Goal: Communication & Community: Answer question/provide support

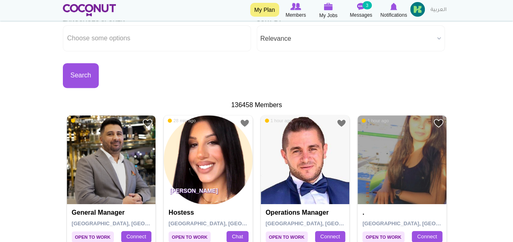
scroll to position [185, 0]
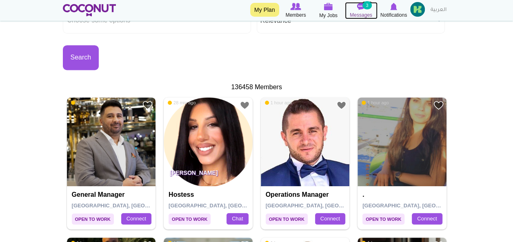
click at [359, 7] on img at bounding box center [361, 6] width 8 height 7
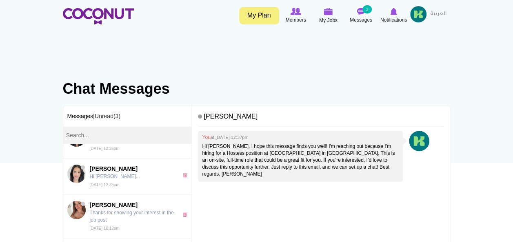
scroll to position [65, 0]
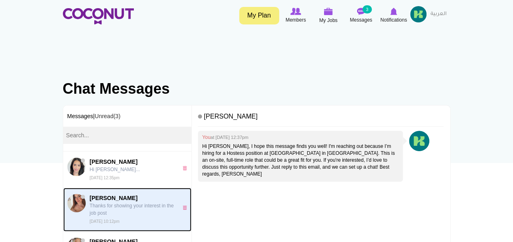
click at [132, 204] on p "Thanks for showing your interest in the job post" at bounding box center [132, 209] width 84 height 15
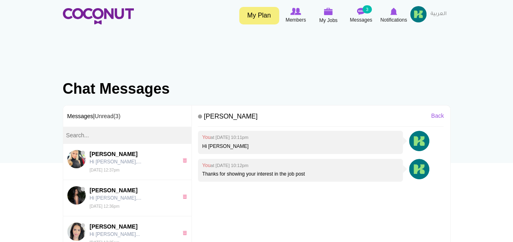
scroll to position [77, 0]
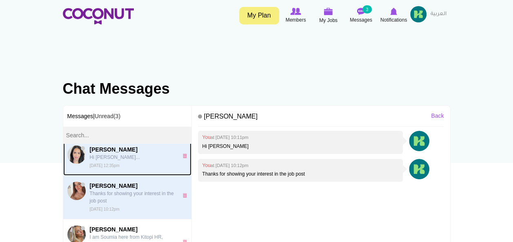
click at [120, 155] on p "Hi [PERSON_NAME]..." at bounding box center [132, 157] width 84 height 7
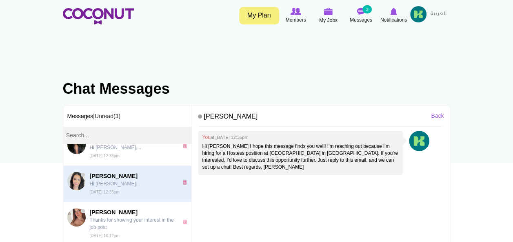
scroll to position [67, 0]
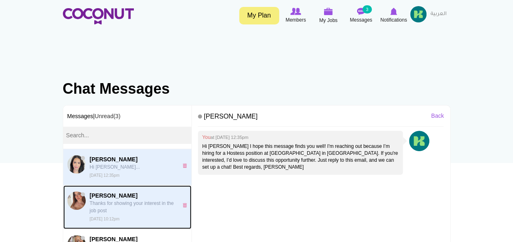
click at [98, 207] on p "Thanks for showing your interest in the job post" at bounding box center [132, 207] width 84 height 15
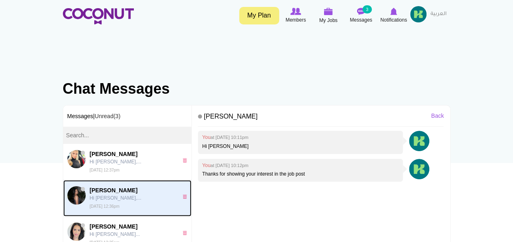
click at [101, 196] on p "Hi [PERSON_NAME],..." at bounding box center [132, 198] width 84 height 7
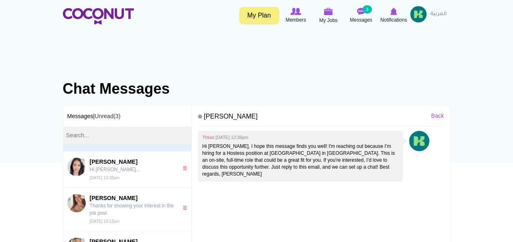
scroll to position [91, 0]
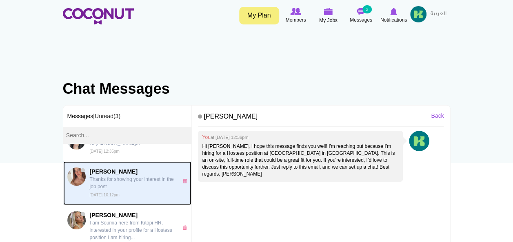
click at [110, 170] on span "[PERSON_NAME]" at bounding box center [132, 172] width 84 height 8
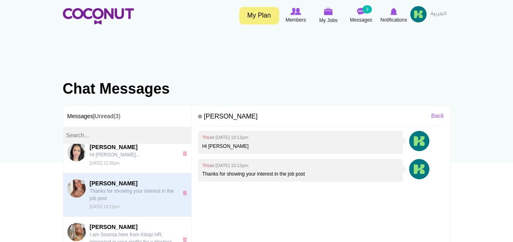
scroll to position [101, 0]
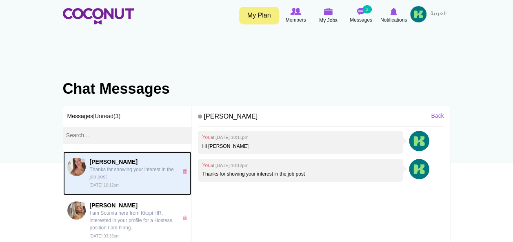
click at [137, 161] on span "Zeljka Jovanovic" at bounding box center [132, 162] width 84 height 8
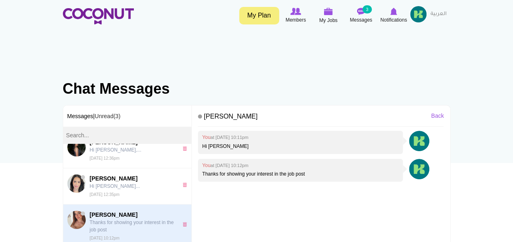
scroll to position [53, 0]
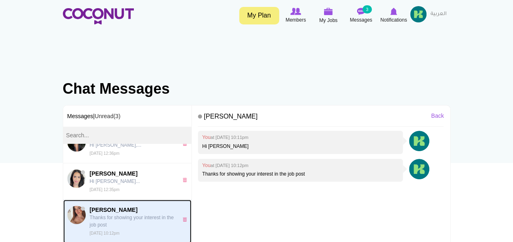
click at [114, 210] on span "[PERSON_NAME]" at bounding box center [132, 210] width 84 height 8
